Goal: Task Accomplishment & Management: Complete application form

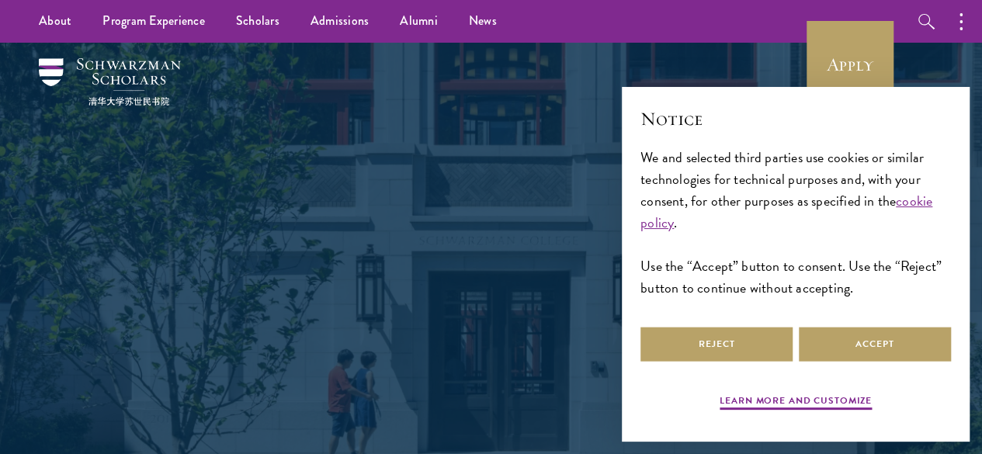
click at [854, 98] on div "× Notice We and selected third parties use cookies or similar technologies for …" at bounding box center [796, 265] width 373 height 380
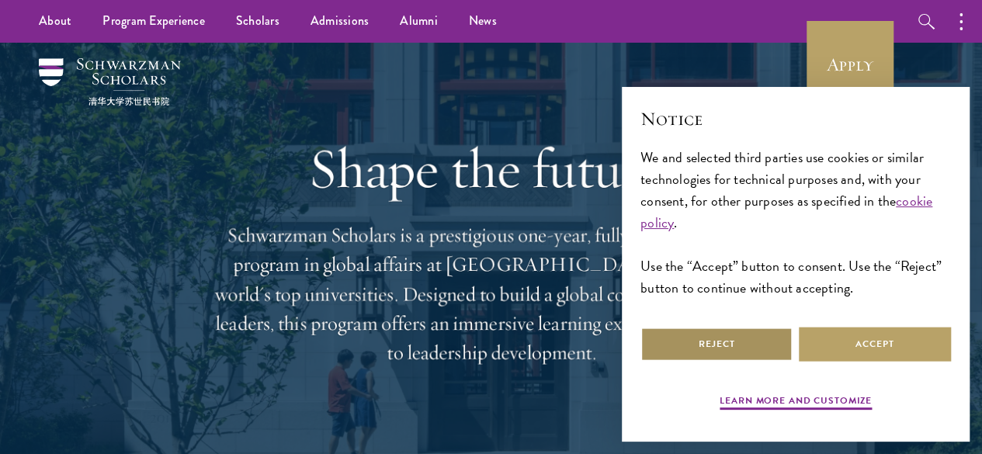
click at [746, 340] on button "Reject" at bounding box center [717, 344] width 152 height 35
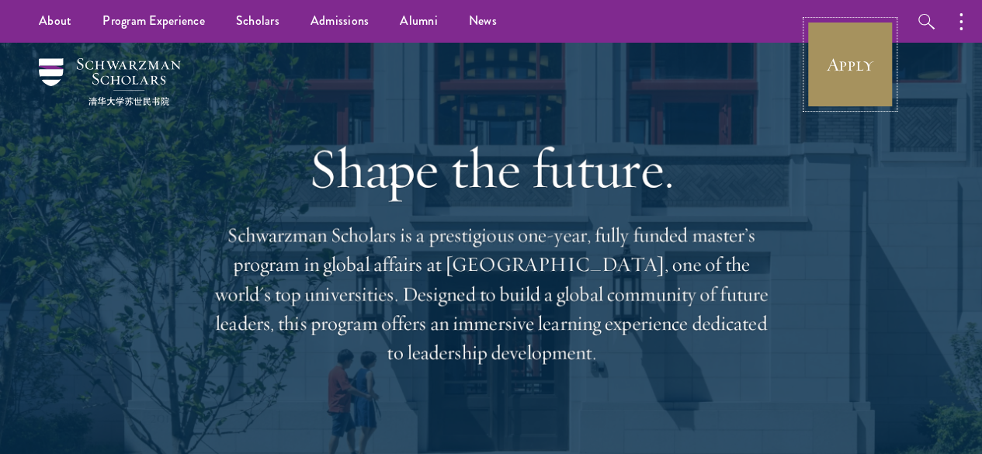
click at [840, 60] on link "Apply" at bounding box center [850, 64] width 87 height 87
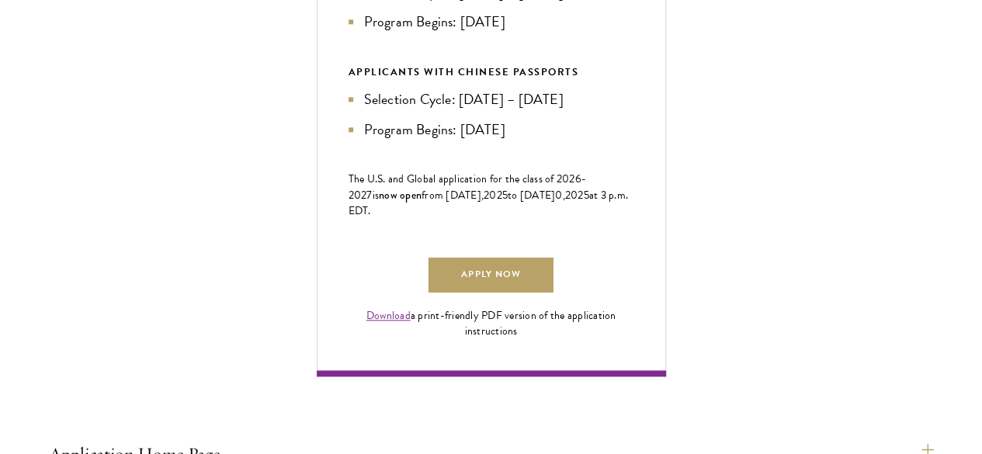
scroll to position [941, 0]
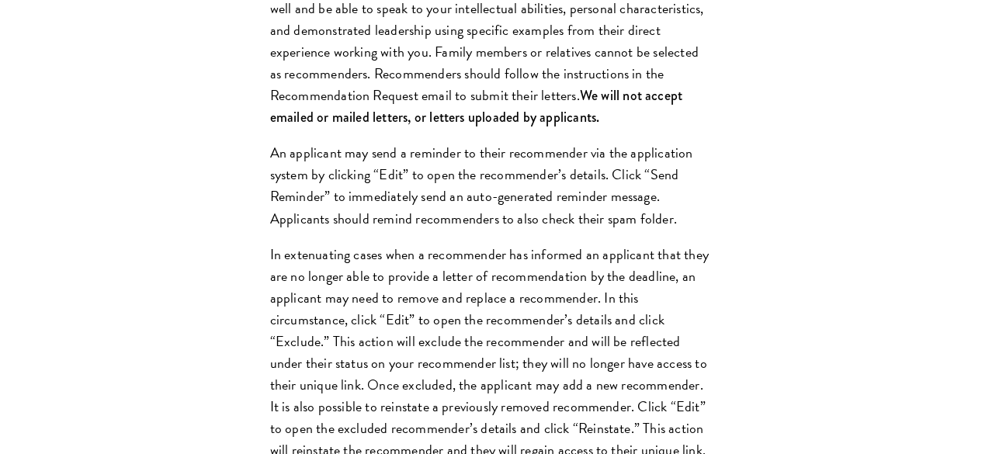
scroll to position [2133, 0]
